Goal: Book appointment/travel/reservation

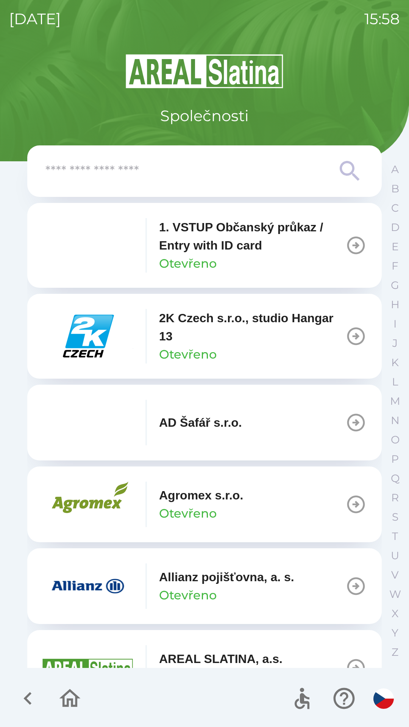
click at [255, 168] on input "text" at bounding box center [189, 171] width 288 height 21
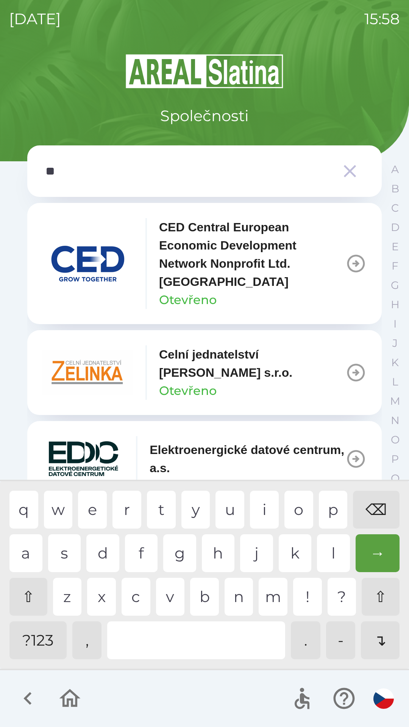
click at [333, 549] on div "l" at bounding box center [333, 553] width 33 height 38
type input "***"
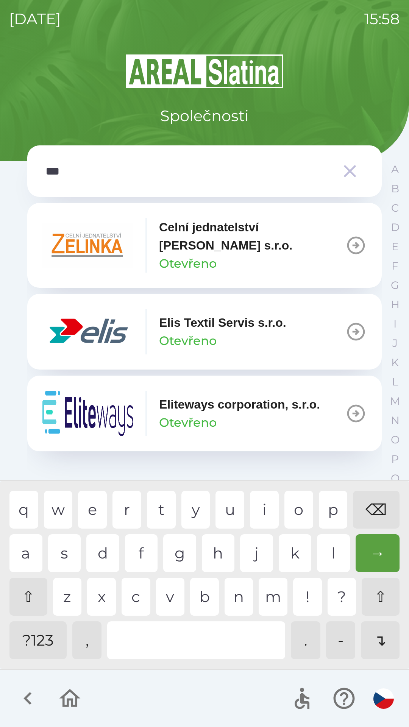
click at [276, 504] on div "i" at bounding box center [264, 510] width 29 height 38
click at [378, 555] on div "→" at bounding box center [378, 553] width 44 height 38
click at [259, 339] on div "Elis Textil Servis s.r.o. Otevřeno" at bounding box center [222, 332] width 127 height 36
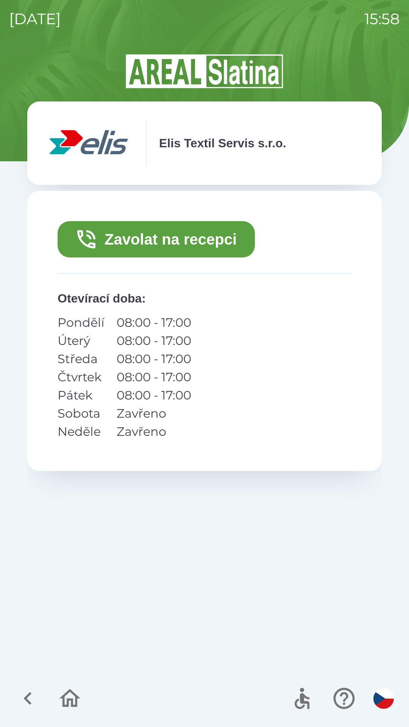
click at [221, 250] on button "Zavolat na recepci" at bounding box center [156, 239] width 197 height 36
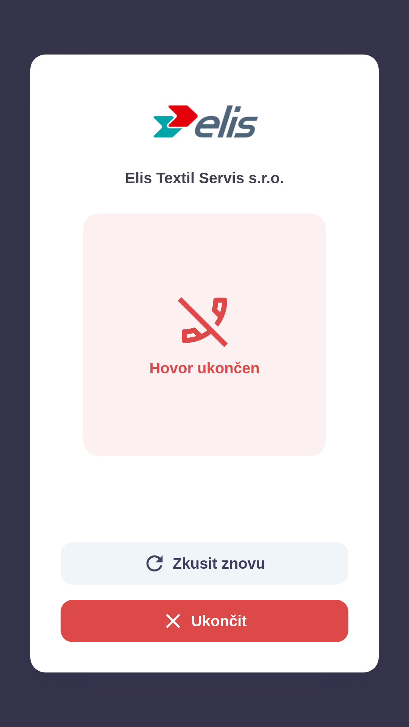
click at [217, 563] on button "Zkusit znovu" at bounding box center [205, 563] width 288 height 42
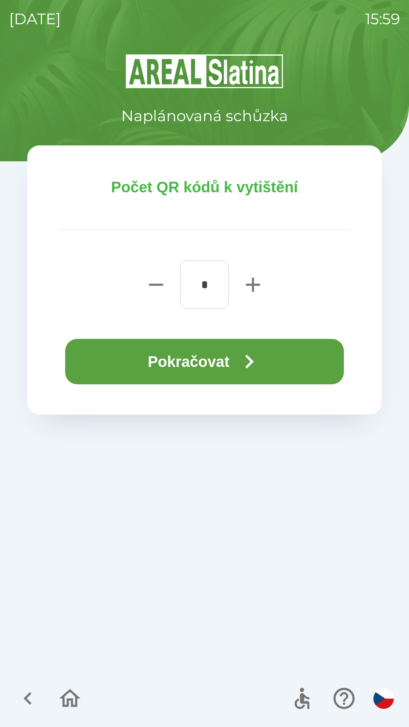
click at [261, 357] on icon "button" at bounding box center [249, 361] width 27 height 27
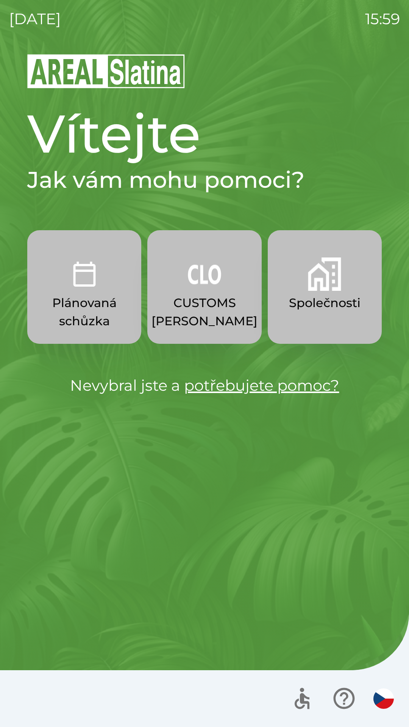
click at [332, 301] on p "Společnosti" at bounding box center [325, 303] width 72 height 18
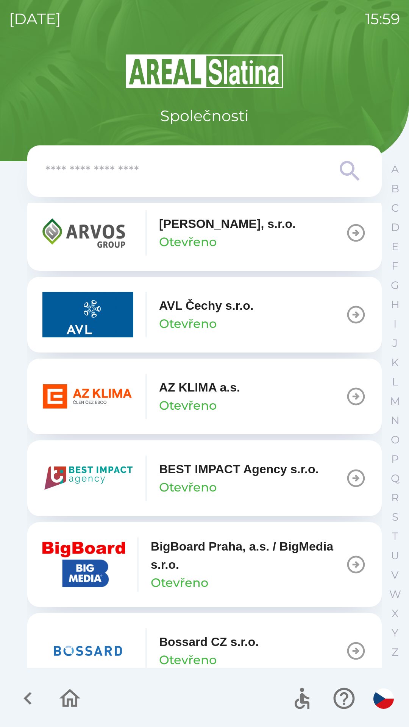
scroll to position [684, 0]
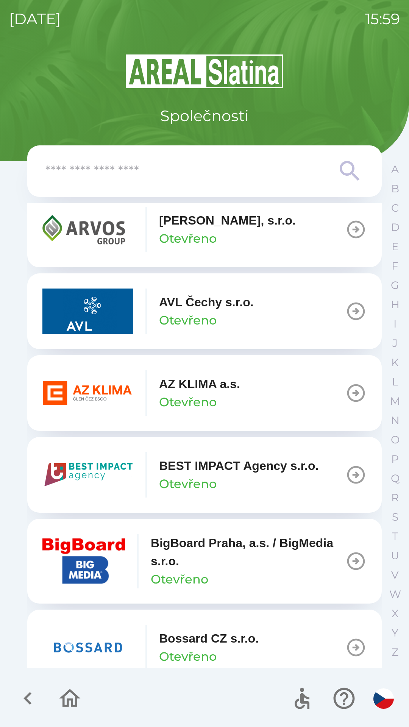
click at [238, 392] on p "AZ KLIMA a.s." at bounding box center [199, 384] width 81 height 18
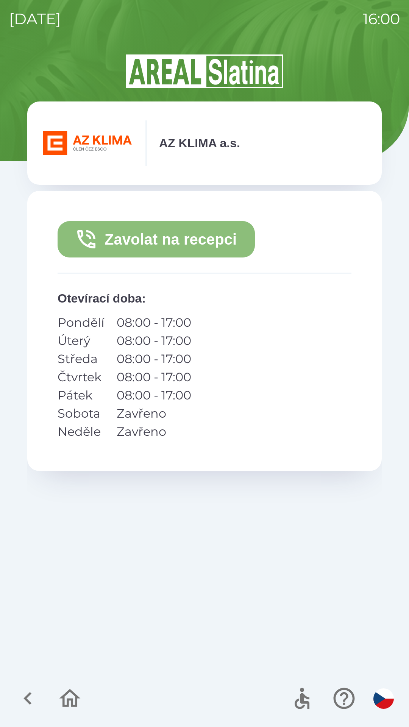
click at [215, 245] on button "Zavolat na recepci" at bounding box center [156, 239] width 197 height 36
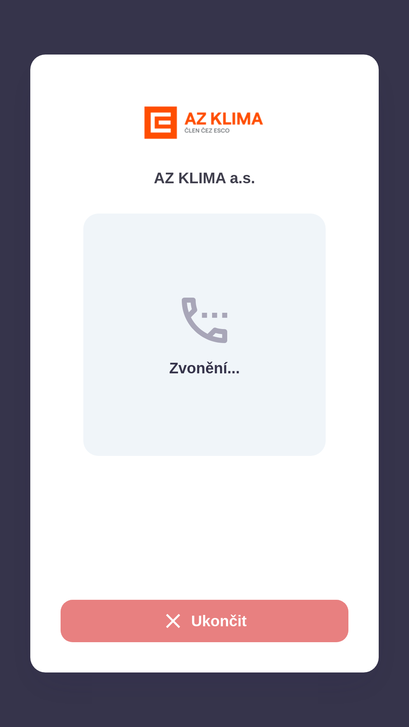
click at [124, 618] on button "Ukončit" at bounding box center [205, 621] width 288 height 42
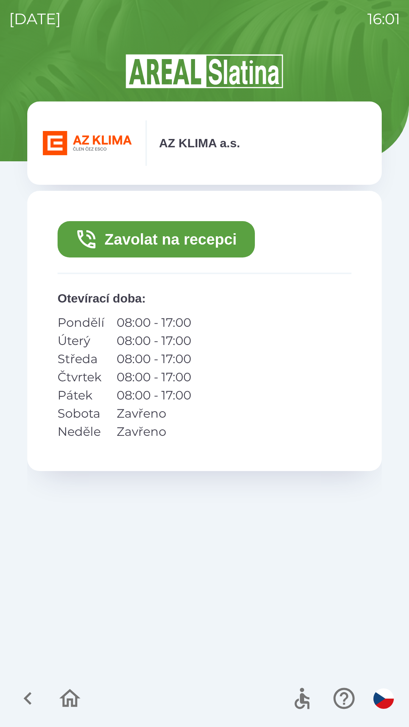
click at [209, 241] on button "Zavolat na recepci" at bounding box center [156, 239] width 197 height 36
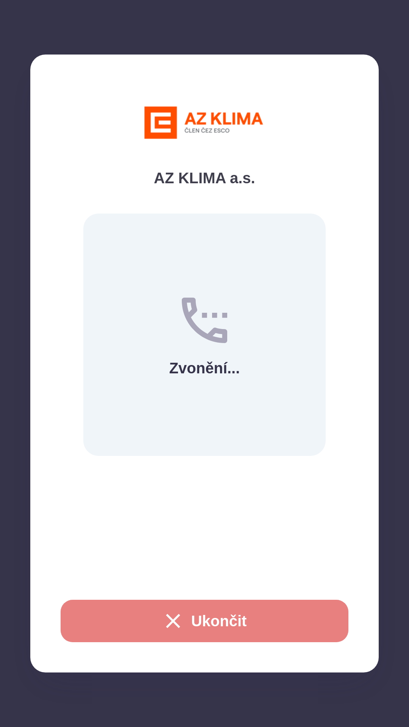
click at [254, 617] on button "Ukončit" at bounding box center [205, 621] width 288 height 42
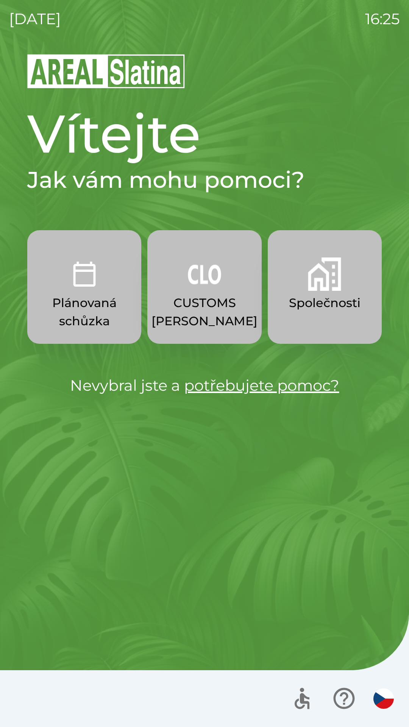
click at [317, 286] on img "button" at bounding box center [324, 273] width 33 height 33
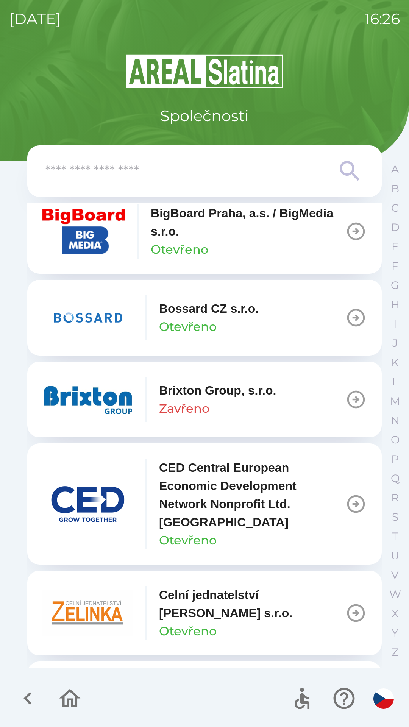
scroll to position [1014, 0]
click at [100, 401] on img "button" at bounding box center [87, 398] width 91 height 45
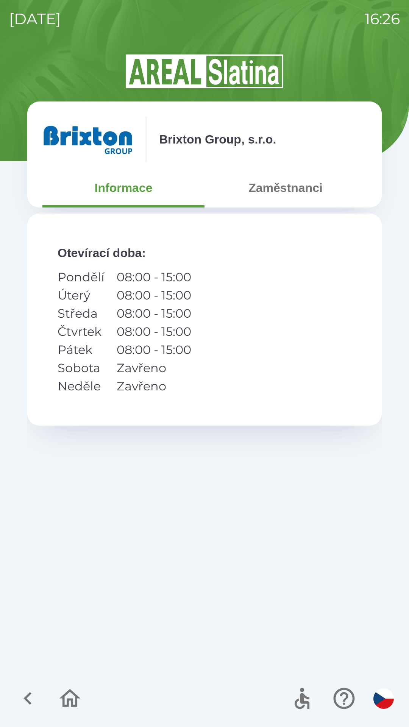
click at [279, 186] on button "Zaměstnanci" at bounding box center [285, 187] width 162 height 27
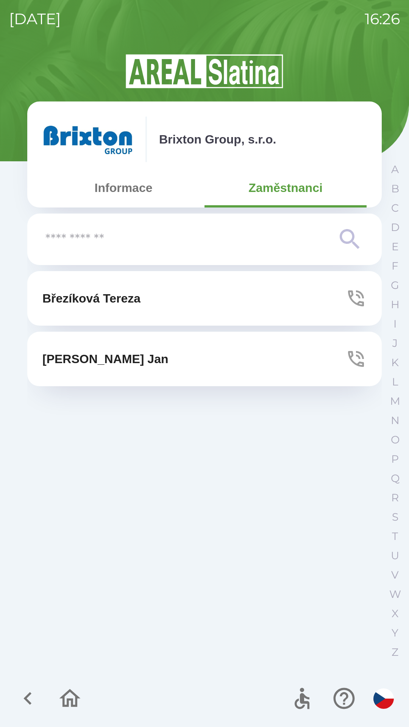
click at [136, 356] on button "[PERSON_NAME]" at bounding box center [204, 359] width 354 height 55
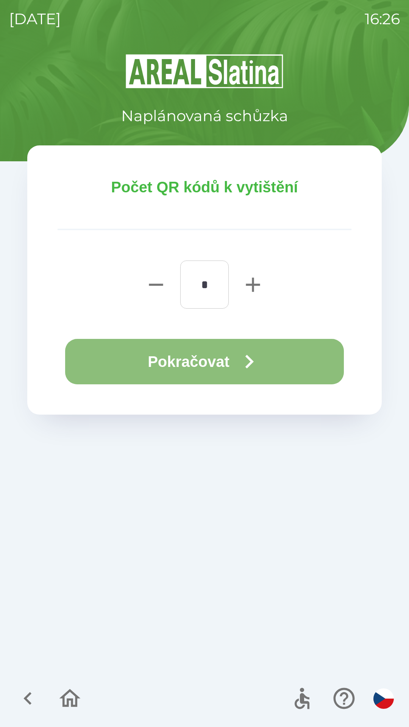
click at [193, 358] on button "Pokračovat" at bounding box center [204, 361] width 279 height 45
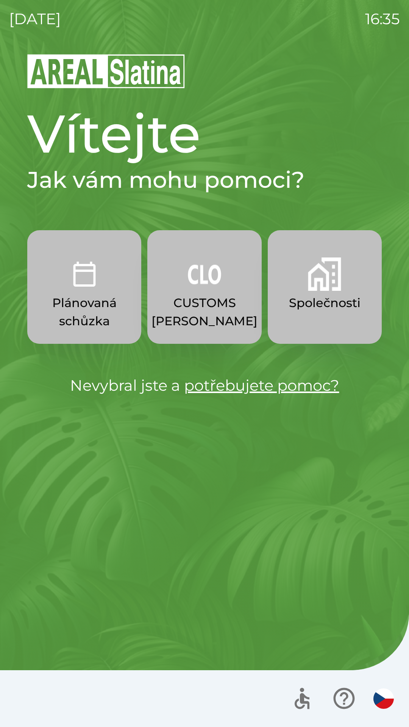
click at [329, 286] on img "button" at bounding box center [324, 273] width 33 height 33
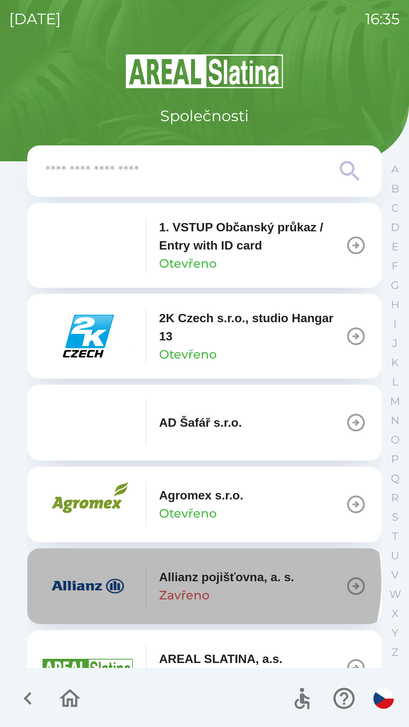
click at [186, 581] on p "Allianz pojišťovna, a. s." at bounding box center [226, 577] width 135 height 18
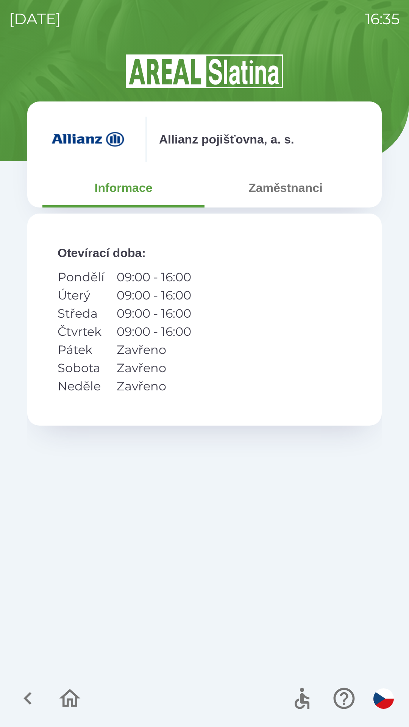
click at [275, 192] on button "Zaměstnanci" at bounding box center [285, 187] width 162 height 27
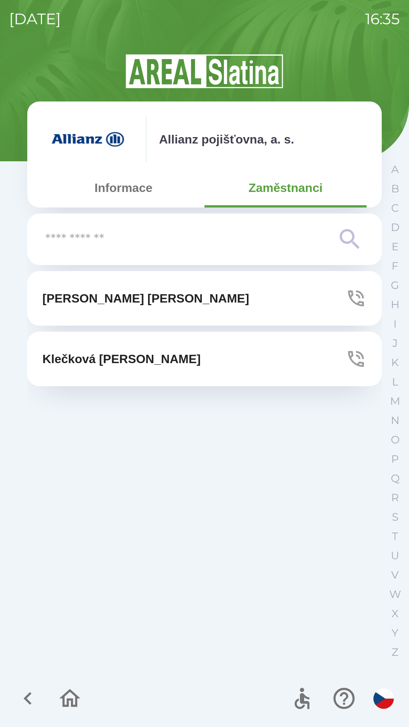
click at [121, 295] on p "[PERSON_NAME]" at bounding box center [145, 298] width 207 height 18
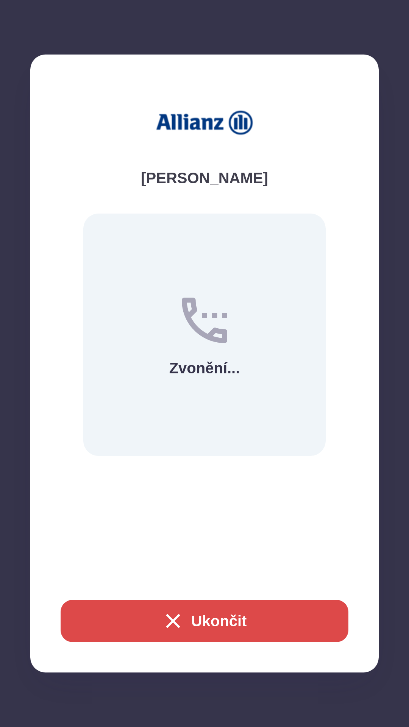
click at [206, 616] on button "Ukončit" at bounding box center [205, 621] width 288 height 42
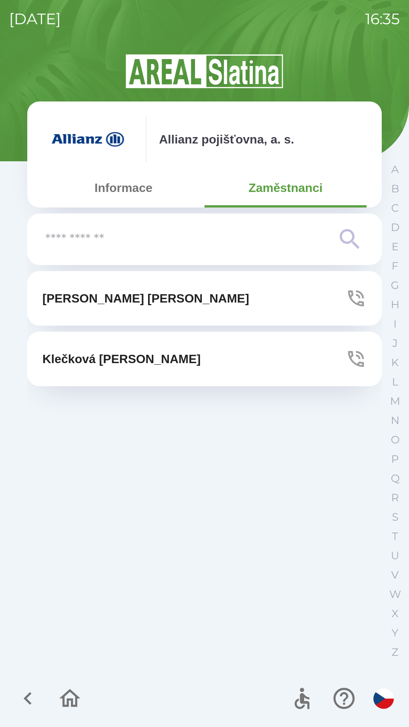
click at [106, 361] on p "[PERSON_NAME]" at bounding box center [121, 359] width 158 height 18
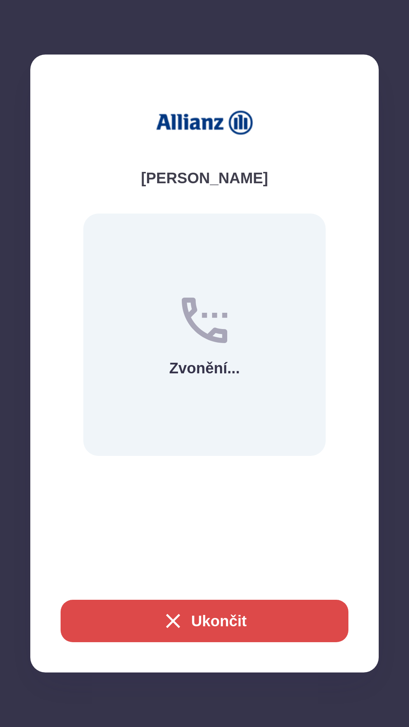
click at [206, 624] on button "Ukončit" at bounding box center [205, 621] width 288 height 42
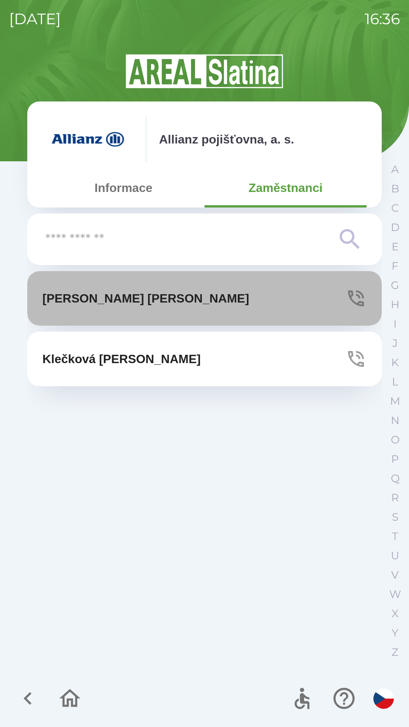
click at [92, 296] on p "[PERSON_NAME]" at bounding box center [145, 298] width 207 height 18
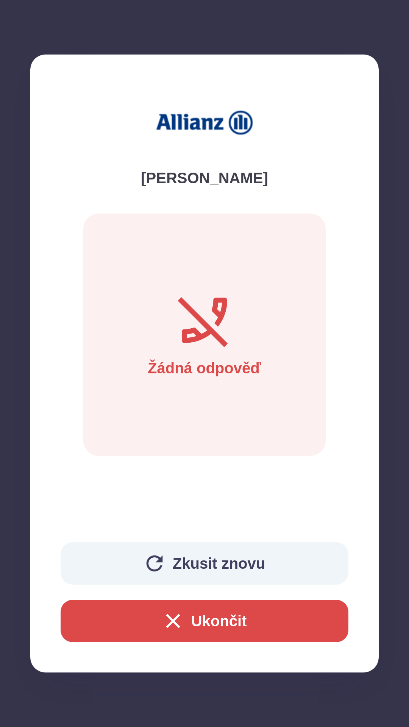
click at [186, 618] on button "Ukončit" at bounding box center [205, 621] width 288 height 42
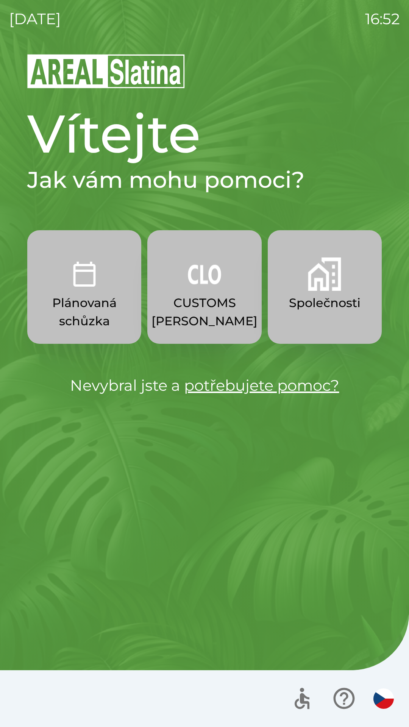
click at [328, 288] on img "button" at bounding box center [324, 273] width 33 height 33
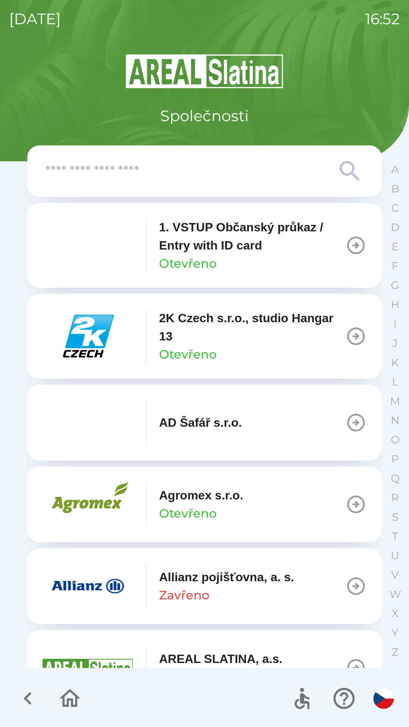
click at [185, 579] on p "Allianz pojišťovna, a. s." at bounding box center [226, 577] width 135 height 18
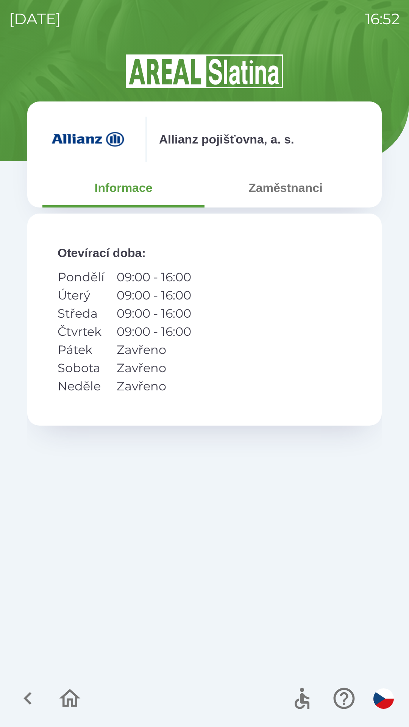
click at [286, 192] on button "Zaměstnanci" at bounding box center [285, 187] width 162 height 27
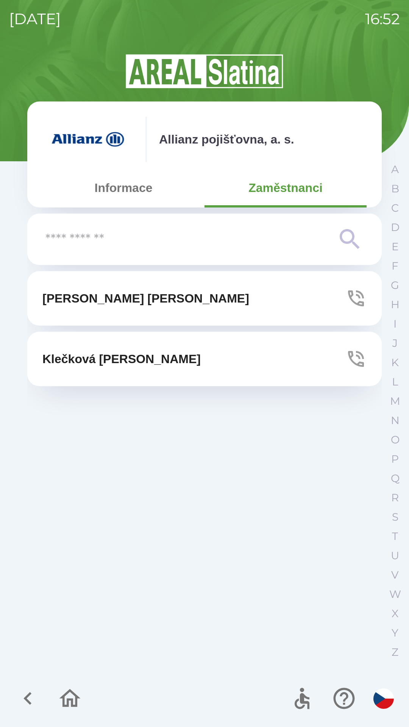
click at [119, 292] on p "[PERSON_NAME]" at bounding box center [145, 298] width 207 height 18
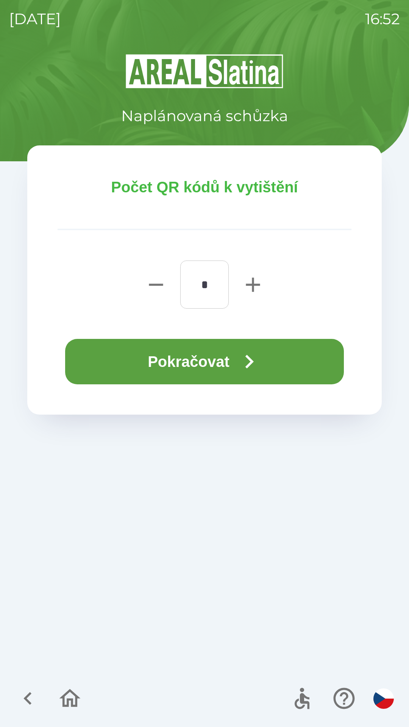
click at [216, 364] on button "Pokračovat" at bounding box center [204, 361] width 279 height 45
